Goal: Task Accomplishment & Management: Use online tool/utility

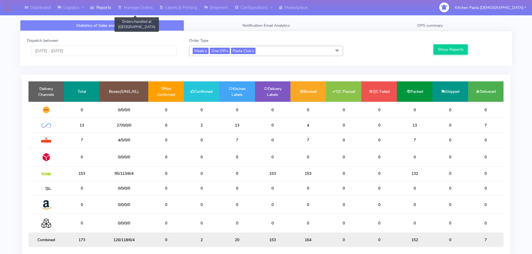
click at [148, 14] on link "Manage Orders" at bounding box center [135, 7] width 42 height 15
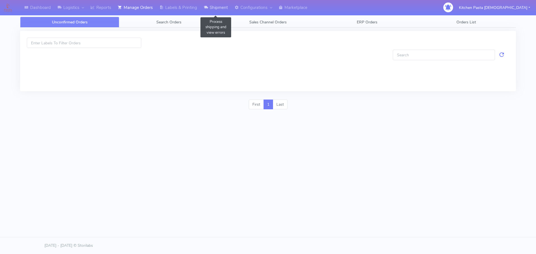
click at [202, 2] on link "Shipment" at bounding box center [215, 7] width 31 height 15
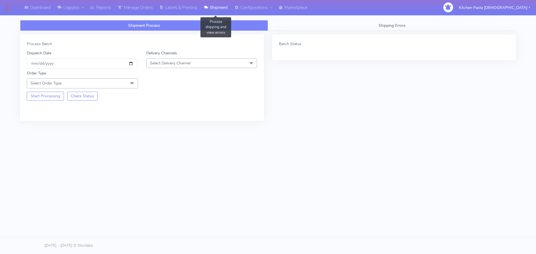
click at [231, 4] on link "Shipment" at bounding box center [215, 7] width 31 height 15
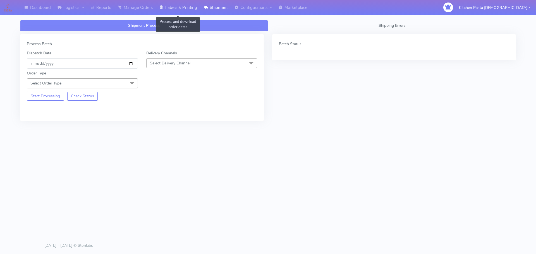
click at [190, 13] on link "Labels & Printing" at bounding box center [178, 7] width 44 height 15
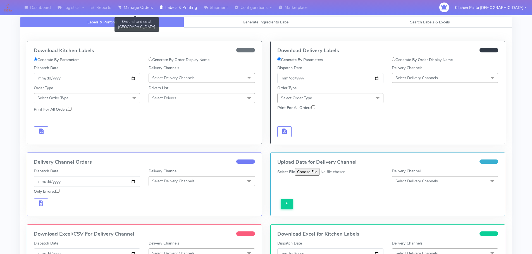
click at [141, 8] on link "Manage Orders" at bounding box center [135, 7] width 42 height 15
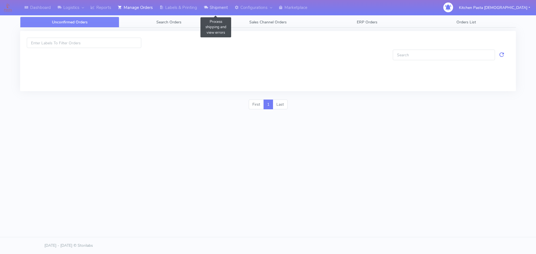
click at [220, 5] on link "Shipment" at bounding box center [215, 7] width 31 height 15
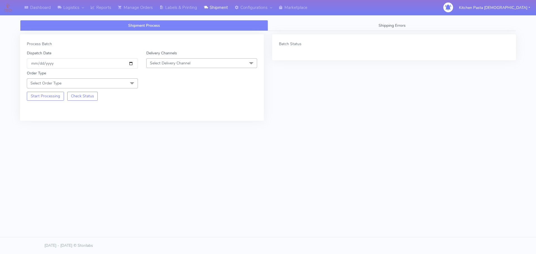
click at [188, 69] on div "Order Type Select Order Type Meal Kit Gift QCOM ATAVI" at bounding box center [142, 79] width 239 height 20
click at [182, 70] on div "Order Type Select Order Type Meal Kit Gift QCOM ATAVI" at bounding box center [142, 79] width 239 height 20
click at [188, 60] on span "Select Delivery Channel" at bounding box center [201, 63] width 111 height 10
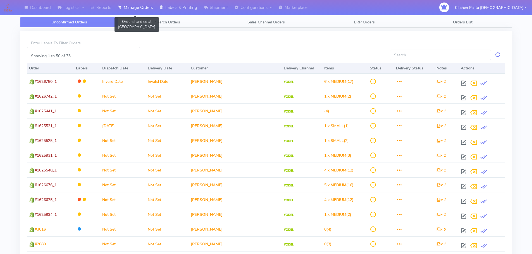
click at [163, 10] on icon at bounding box center [161, 8] width 4 height 6
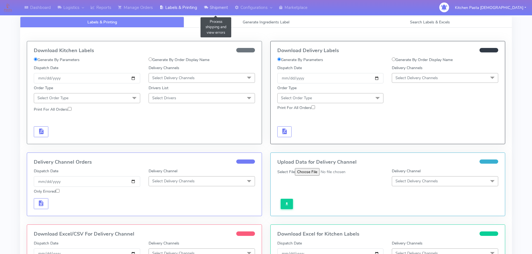
click at [230, 10] on link "Shipment" at bounding box center [215, 7] width 31 height 15
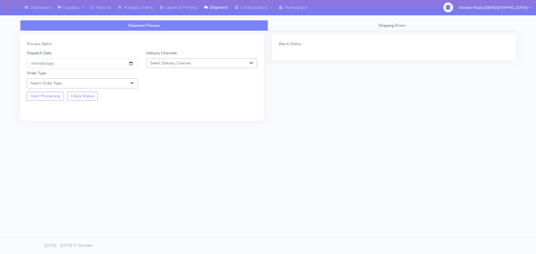
click at [219, 61] on span "Select Delivery Channel" at bounding box center [201, 63] width 111 height 10
click at [166, 125] on div "Yodel" at bounding box center [201, 126] width 105 height 6
click at [125, 79] on span "Select Order Type" at bounding box center [82, 83] width 111 height 10
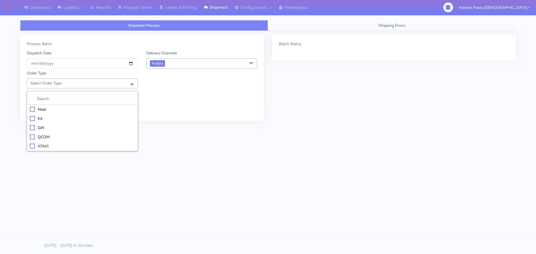
click at [104, 106] on li "Meal" at bounding box center [82, 109] width 111 height 9
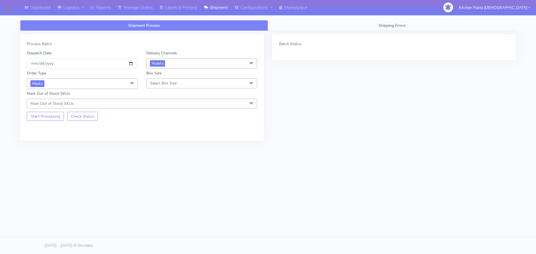
click at [173, 78] on div "Box Size Select Box Size Small Small-PR-1 Medium Large Mega" at bounding box center [202, 79] width 120 height 18
click at [83, 97] on div "Mark Out of Stock SKUs Mark Out of Stock SKUs Select All 024 025 (DOUBLE) 040 0…" at bounding box center [142, 100] width 239 height 18
click at [86, 84] on span "Meal x" at bounding box center [82, 83] width 111 height 10
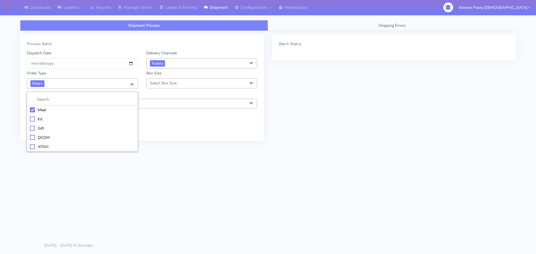
click at [51, 124] on li "Gift" at bounding box center [82, 128] width 111 height 9
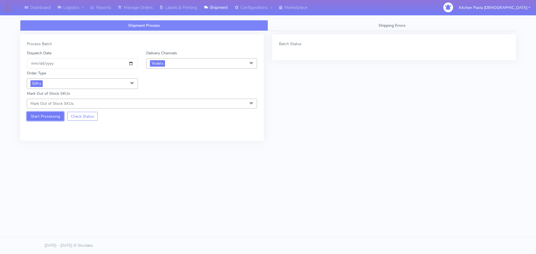
click at [44, 115] on button "Start Processing" at bounding box center [45, 116] width 37 height 9
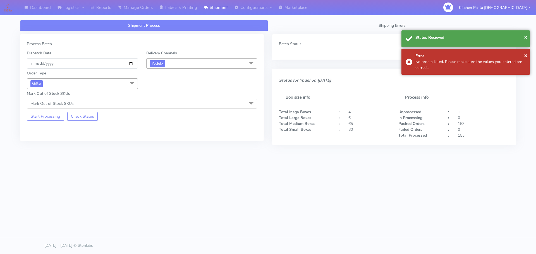
click at [43, 78] on div "Order Type Gift x Meal Kit Gift QCOM ATAVI" at bounding box center [83, 79] width 120 height 18
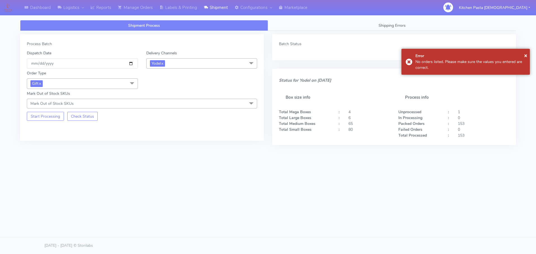
click at [45, 82] on span "Gift x" at bounding box center [82, 83] width 111 height 10
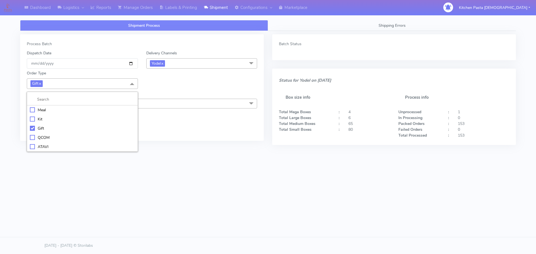
click at [45, 121] on div "Kit" at bounding box center [82, 119] width 105 height 6
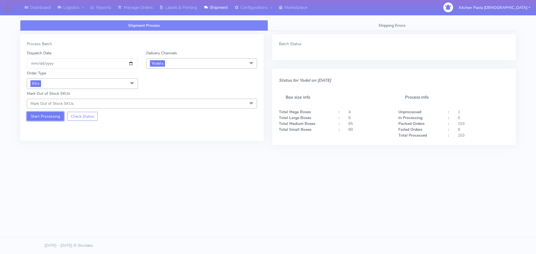
click at [43, 120] on button "Start Processing" at bounding box center [45, 116] width 37 height 9
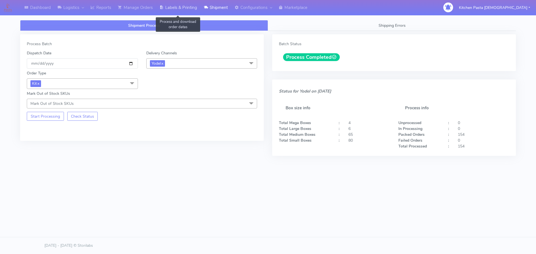
click at [187, 14] on link "Labels & Printing" at bounding box center [178, 7] width 44 height 15
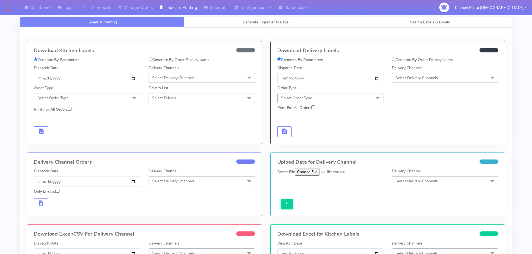
click at [438, 80] on span "Select Delivery Channels" at bounding box center [416, 77] width 42 height 5
click at [406, 138] on div "Yodel" at bounding box center [445, 141] width 100 height 6
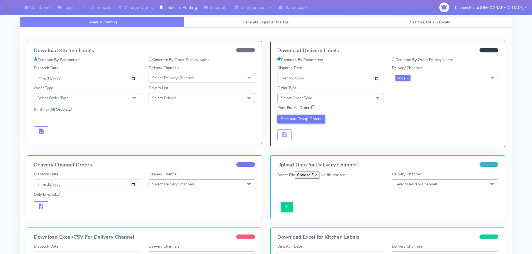
click at [366, 99] on span "Select Order Type" at bounding box center [330, 98] width 106 height 10
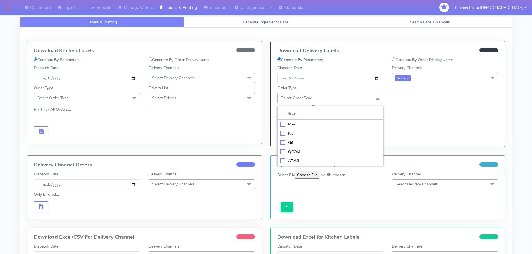
click at [298, 131] on div "Kit" at bounding box center [330, 134] width 100 height 6
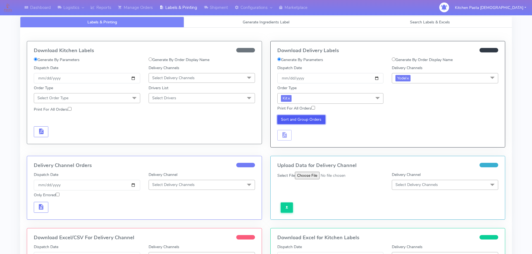
click at [302, 122] on button "Sort and Group Orders" at bounding box center [301, 119] width 48 height 9
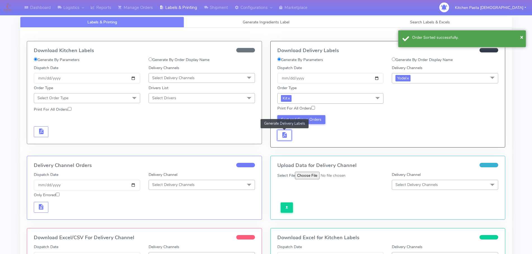
drag, startPoint x: 283, startPoint y: 136, endPoint x: 293, endPoint y: 137, distance: 10.4
click at [283, 137] on span "button" at bounding box center [284, 136] width 7 height 5
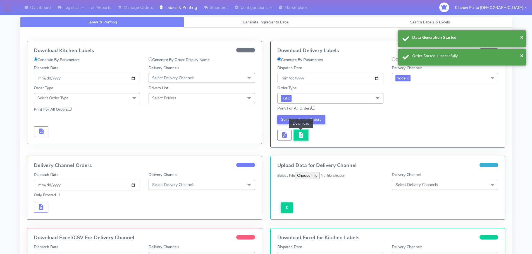
click at [298, 137] on span "button" at bounding box center [301, 136] width 7 height 5
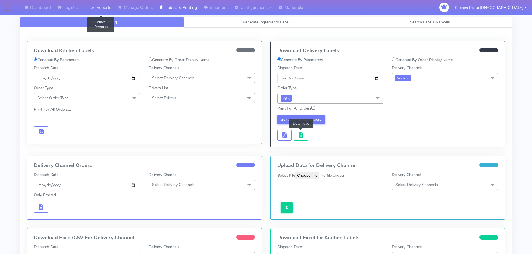
click at [107, 7] on link "Reports" at bounding box center [100, 7] width 27 height 15
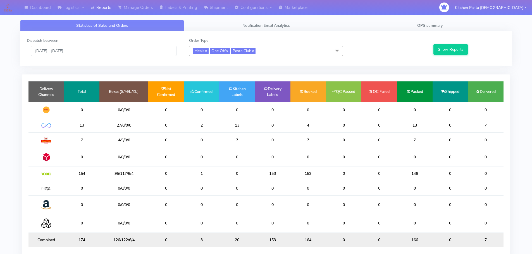
click at [273, 61] on div "Dispatch between 01/10/2025 - 01/10/2025 Order Type Meals x One Off x Pasta Clu…" at bounding box center [266, 48] width 492 height 35
click at [278, 53] on span "Meals x One Off x Pasta Club x" at bounding box center [266, 51] width 154 height 10
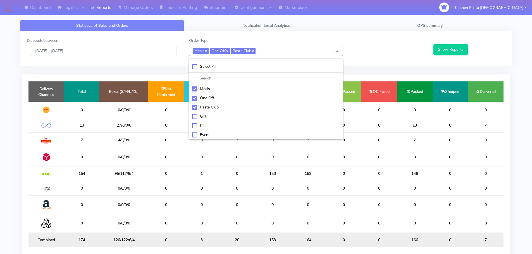
click at [243, 65] on div "Select All" at bounding box center [266, 67] width 148 height 6
checkbox input "true"
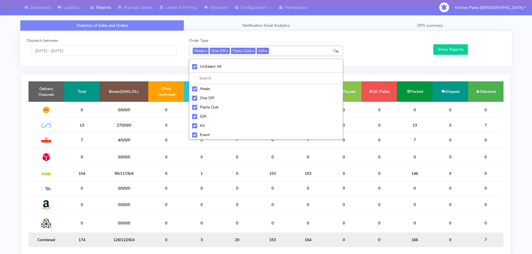
checkbox input "true"
click at [243, 65] on div "UnSelect All" at bounding box center [266, 67] width 148 height 6
checkbox input "false"
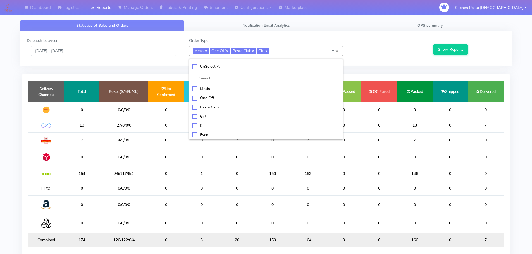
checkbox input "false"
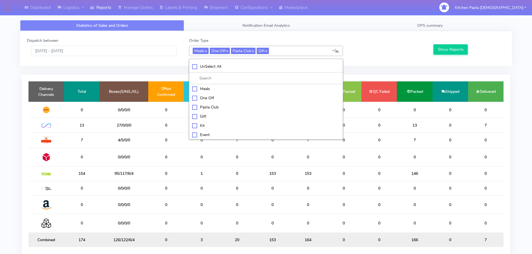
checkbox input "false"
click at [214, 129] on li "Kit" at bounding box center [265, 125] width 153 height 9
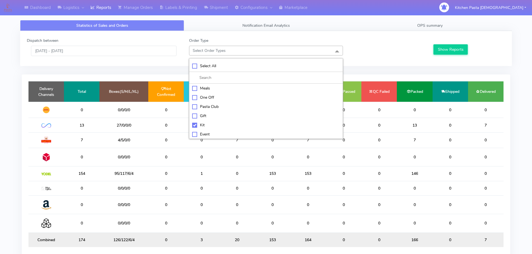
checkbox input "true"
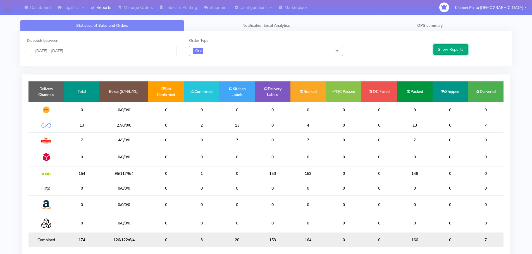
click at [450, 45] on button "Show Reports" at bounding box center [450, 49] width 34 height 10
click at [211, 2] on link "Shipment" at bounding box center [215, 7] width 31 height 15
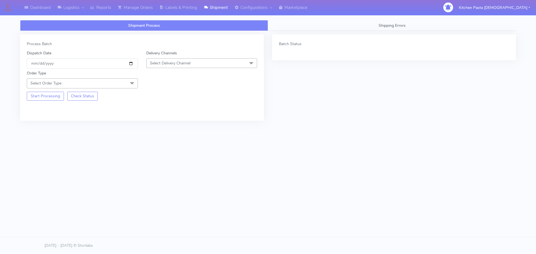
click at [184, 63] on span "Select Delivery Channel" at bounding box center [170, 63] width 40 height 5
click at [163, 132] on li "MaxOptra" at bounding box center [202, 135] width 111 height 9
click at [171, 59] on span "MaxOptra x" at bounding box center [201, 63] width 111 height 10
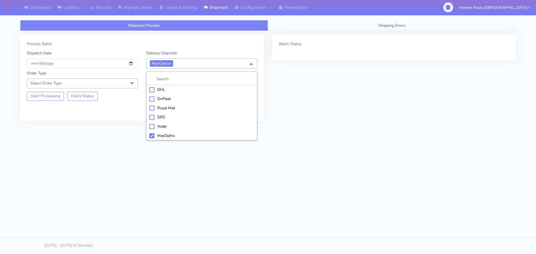
click at [164, 124] on div "Yodel" at bounding box center [201, 127] width 105 height 6
click at [120, 85] on span "Select Order Type" at bounding box center [82, 83] width 111 height 10
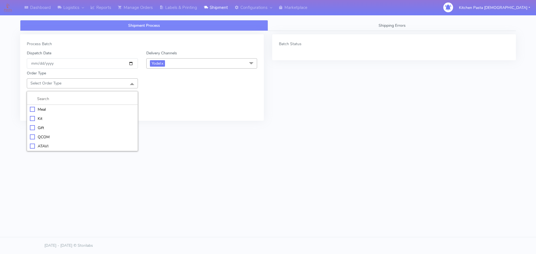
click at [64, 114] on li "Kit" at bounding box center [82, 118] width 111 height 9
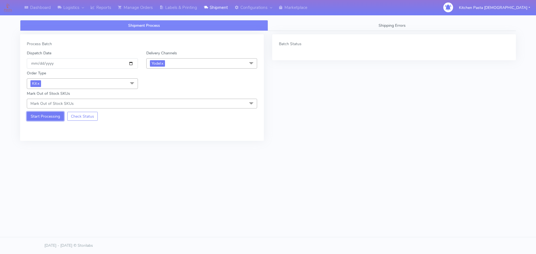
click at [36, 116] on button "Start Processing" at bounding box center [45, 116] width 37 height 9
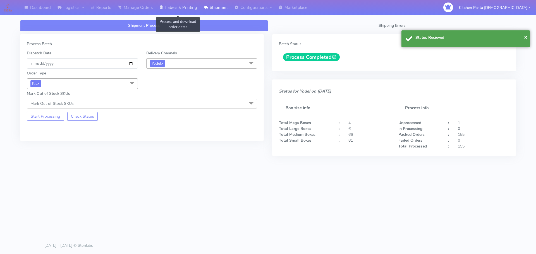
click at [197, 8] on link "Labels & Printing" at bounding box center [178, 7] width 44 height 15
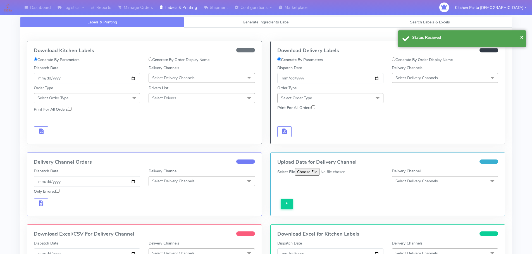
drag, startPoint x: 444, startPoint y: 77, endPoint x: 432, endPoint y: 96, distance: 22.2
click at [444, 77] on span "Select Delivery Channels" at bounding box center [445, 78] width 106 height 10
click at [417, 142] on div "Yodel" at bounding box center [445, 141] width 100 height 6
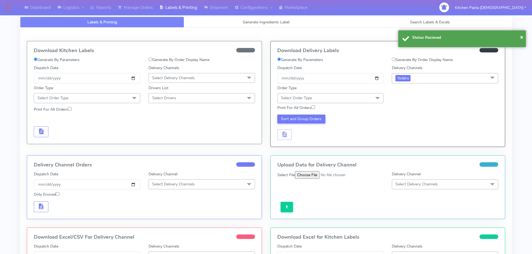
drag, startPoint x: 355, startPoint y: 98, endPoint x: 319, endPoint y: 111, distance: 38.9
click at [356, 97] on span "Select Order Type" at bounding box center [330, 98] width 106 height 10
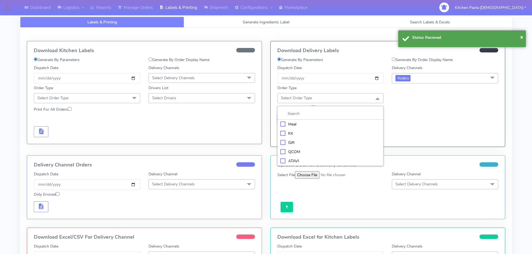
click at [322, 131] on div "Kit" at bounding box center [330, 134] width 100 height 6
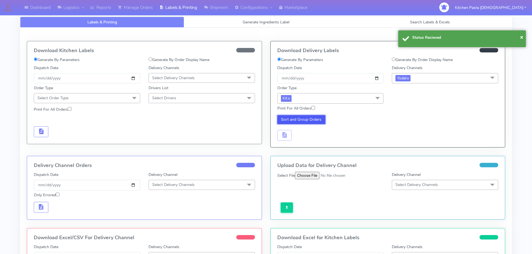
click at [312, 119] on button "Sort and Group Orders" at bounding box center [301, 119] width 48 height 9
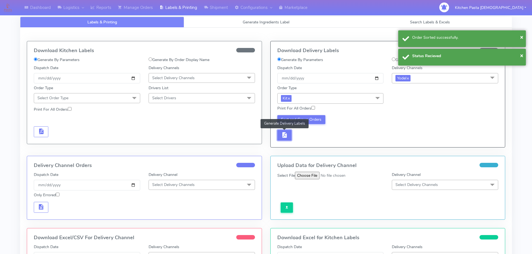
click at [279, 135] on button "button" at bounding box center [284, 135] width 15 height 11
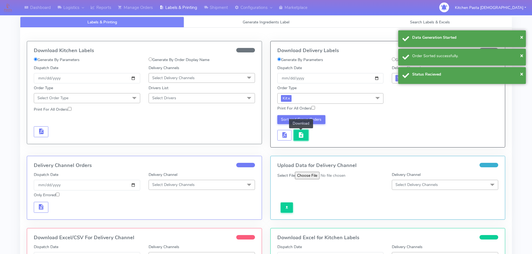
click at [303, 135] on span "button" at bounding box center [301, 136] width 7 height 5
